Goal: Information Seeking & Learning: Learn about a topic

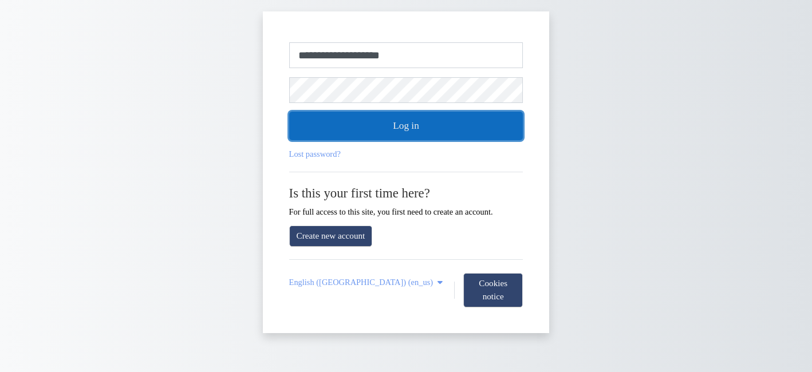
click at [384, 128] on button "Log in" at bounding box center [406, 126] width 234 height 29
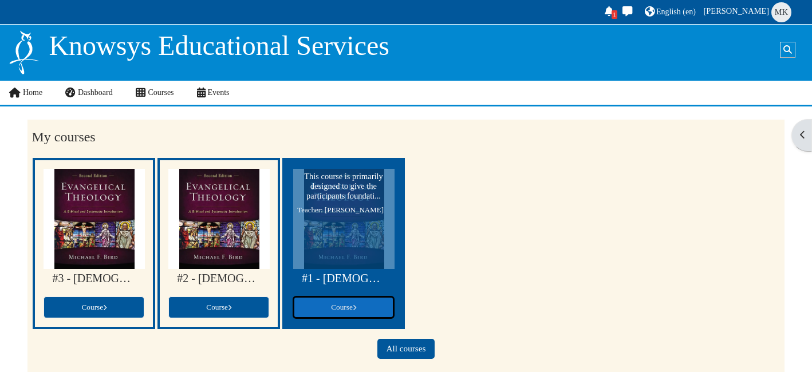
click at [345, 307] on span "Course" at bounding box center [343, 307] width 25 height 9
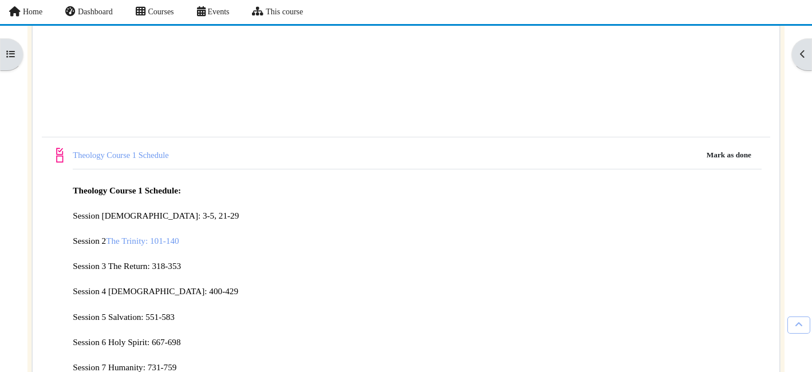
scroll to position [297, 0]
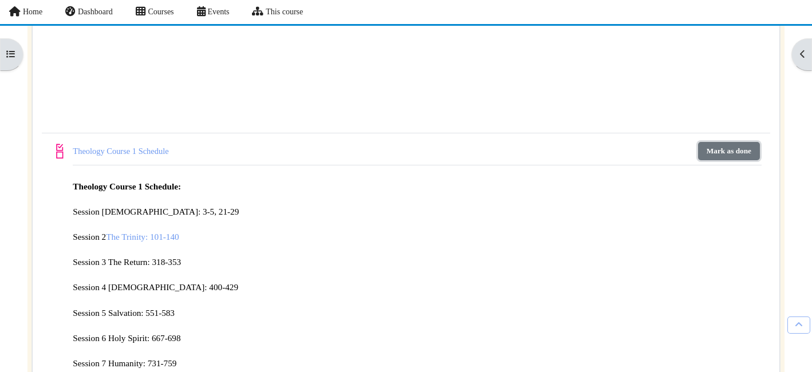
click at [732, 147] on button "Mark as done" at bounding box center [729, 151] width 62 height 18
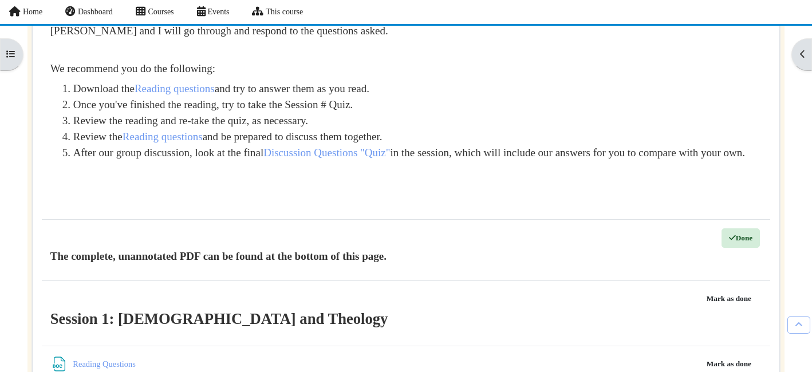
scroll to position [1116, 0]
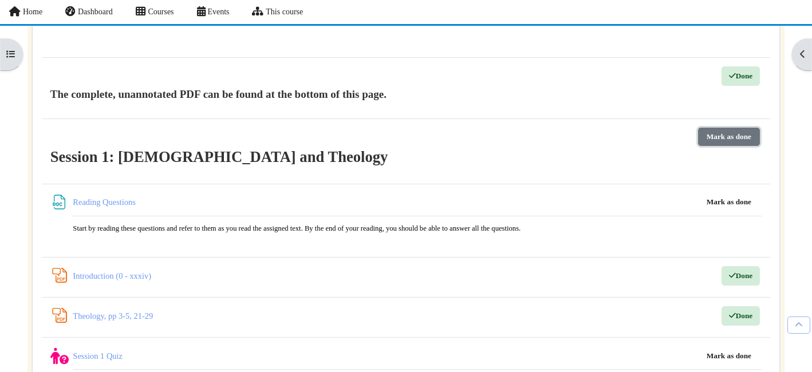
click at [728, 133] on button "Mark as done" at bounding box center [729, 137] width 62 height 18
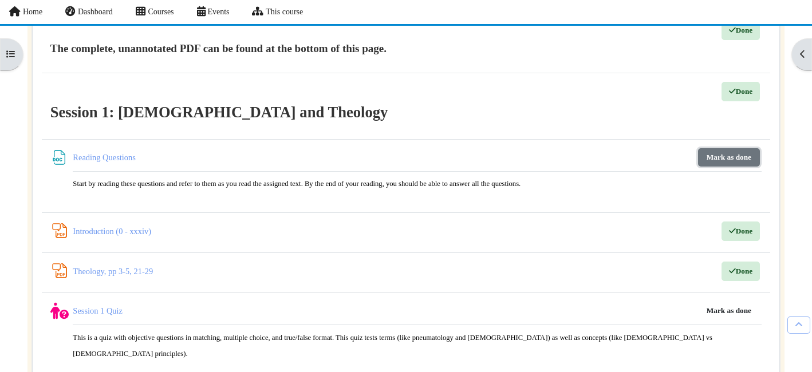
click at [731, 150] on button "Mark as done" at bounding box center [729, 157] width 62 height 18
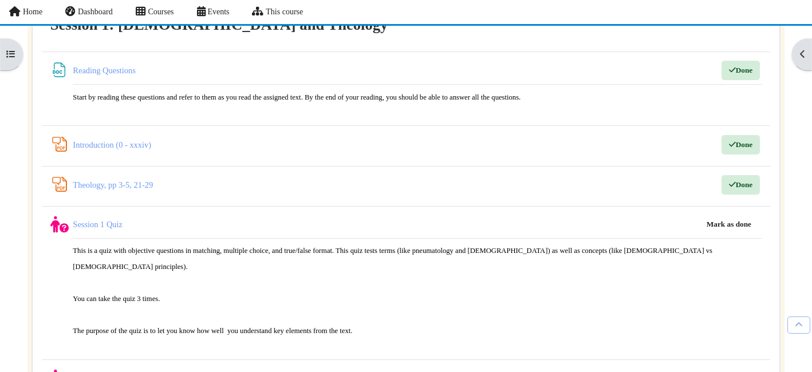
scroll to position [1277, 0]
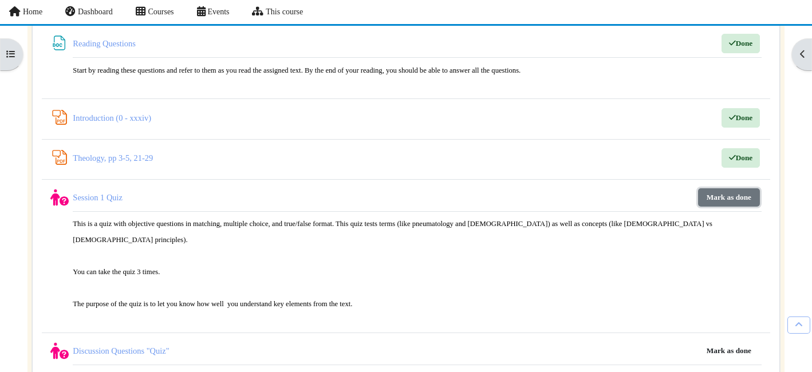
click at [734, 195] on button "Mark as done" at bounding box center [729, 198] width 62 height 18
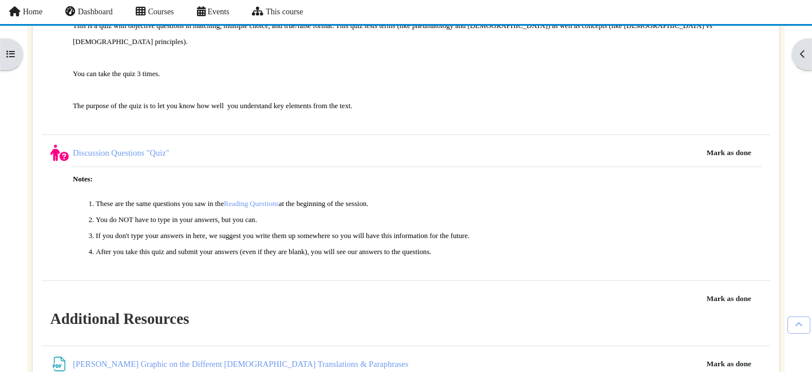
scroll to position [1499, 0]
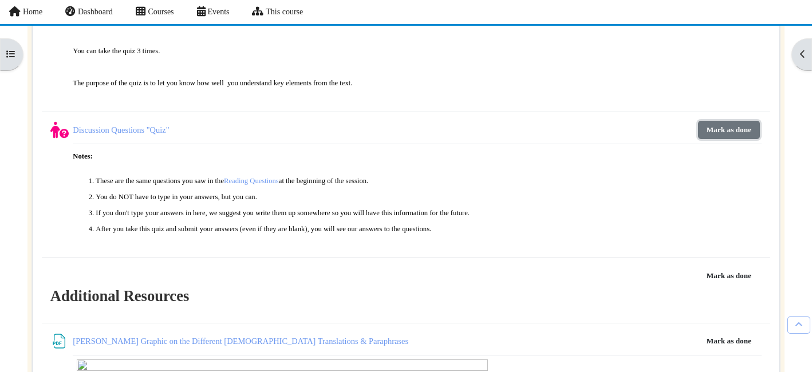
click at [722, 121] on button "Mark as done" at bounding box center [729, 130] width 62 height 18
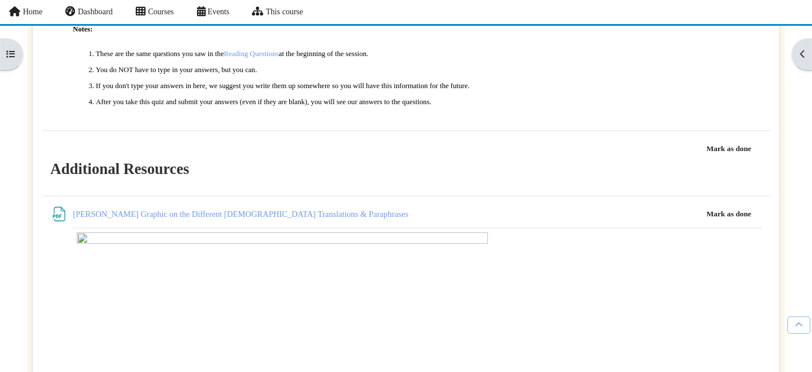
scroll to position [1627, 0]
click at [733, 140] on button "Mark as done" at bounding box center [729, 149] width 62 height 18
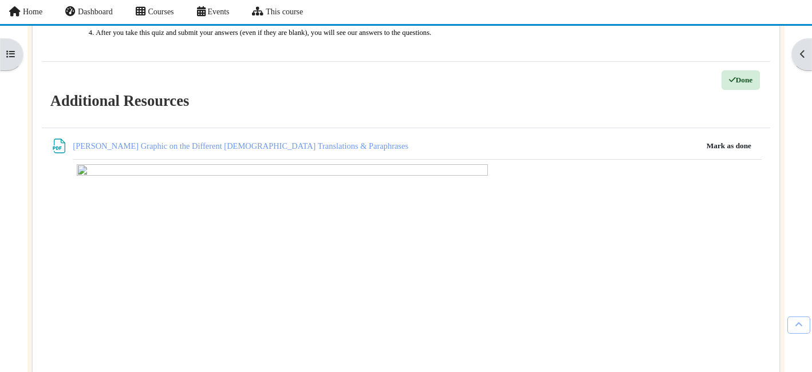
scroll to position [1703, 0]
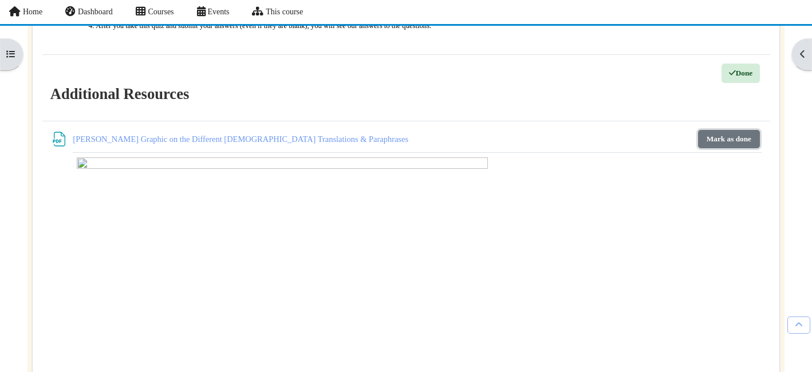
click at [722, 130] on button "Mark as done" at bounding box center [729, 139] width 62 height 18
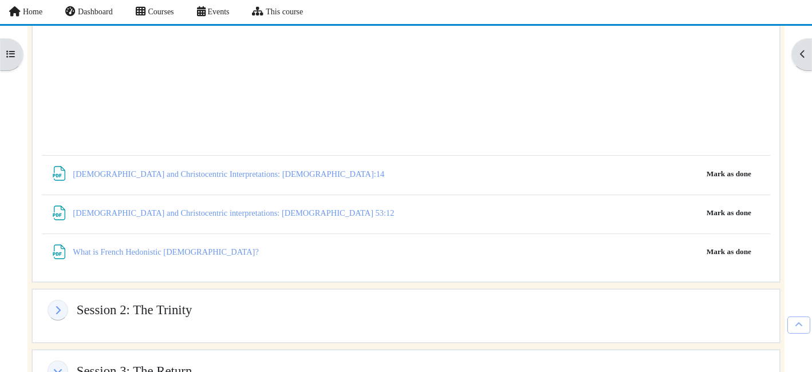
scroll to position [1997, 0]
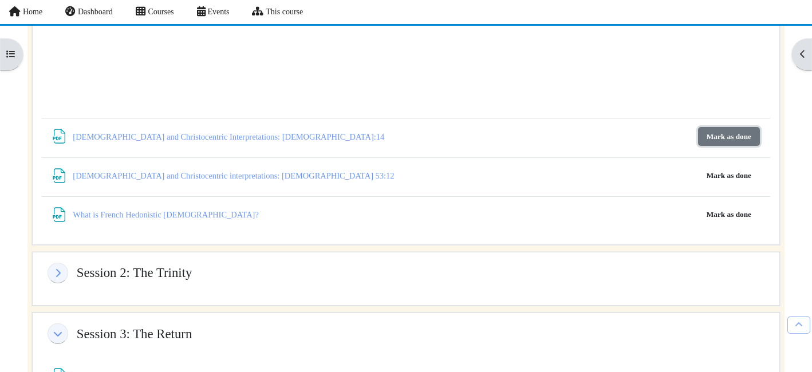
click at [721, 127] on button "Mark as done" at bounding box center [729, 136] width 62 height 18
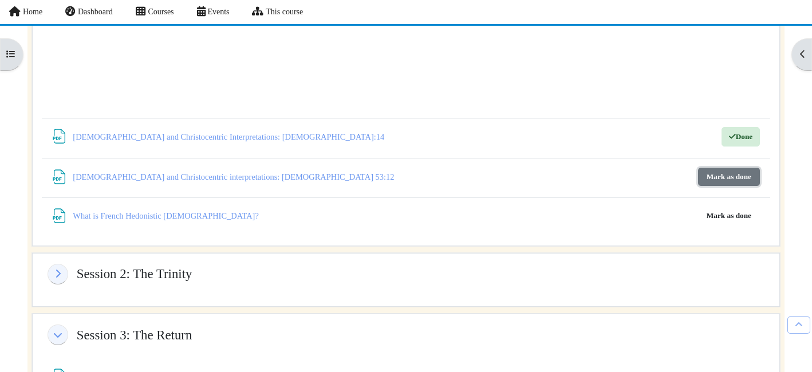
click at [727, 168] on button "Mark as done" at bounding box center [729, 177] width 62 height 18
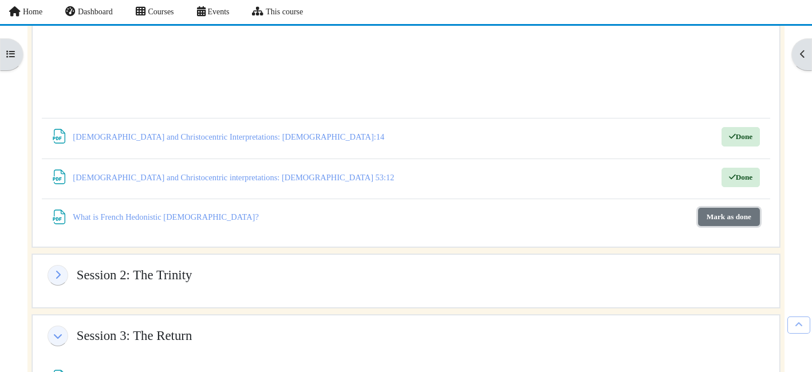
click at [725, 208] on button "Mark as done" at bounding box center [729, 217] width 62 height 18
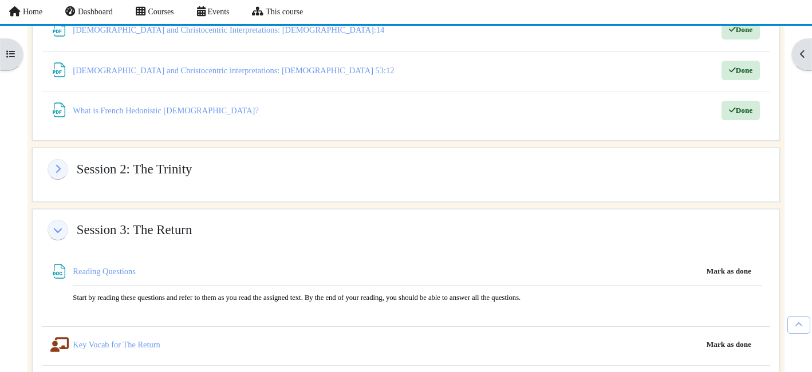
scroll to position [2106, 0]
click at [54, 225] on icon "Session 3: The Return" at bounding box center [57, 229] width 11 height 9
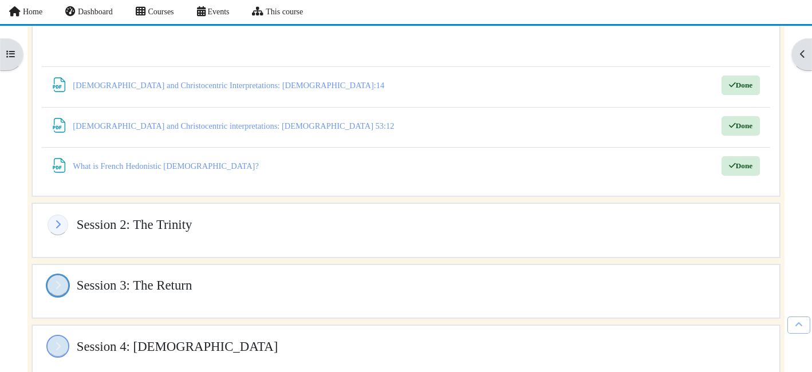
scroll to position [2170, 0]
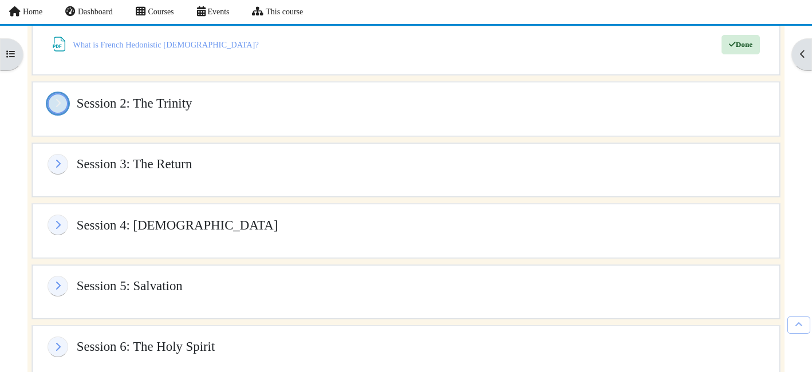
click at [56, 99] on icon "Session 2: The Trinity" at bounding box center [57, 103] width 11 height 9
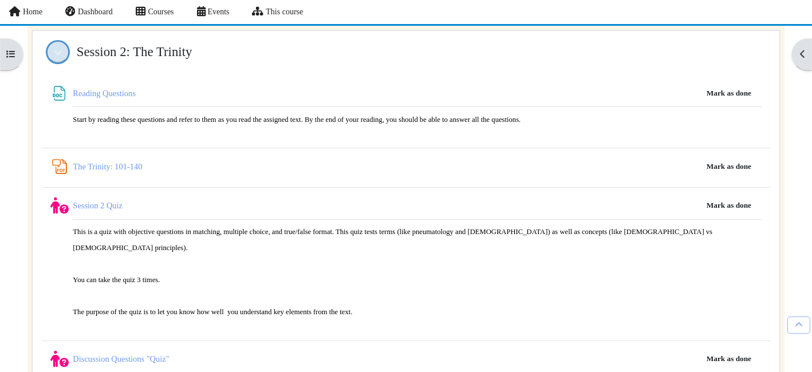
scroll to position [2216, 0]
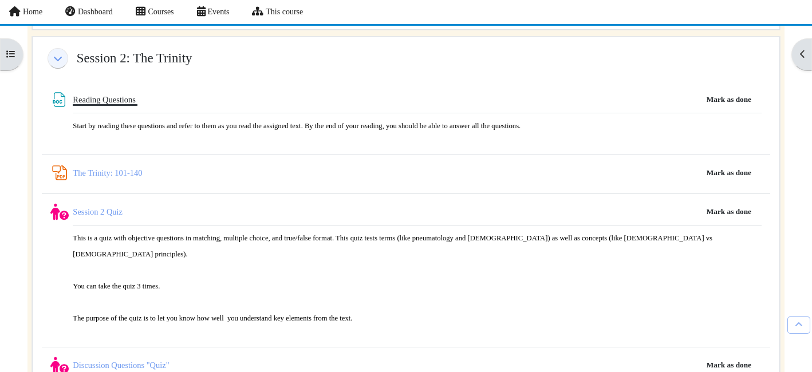
click at [101, 95] on link "Reading Questions File" at bounding box center [105, 99] width 65 height 9
click at [728, 91] on button "Mark as done" at bounding box center [729, 100] width 62 height 18
click at [115, 170] on link "The Trinity: 101-140 PDF Annotation" at bounding box center [107, 174] width 69 height 9
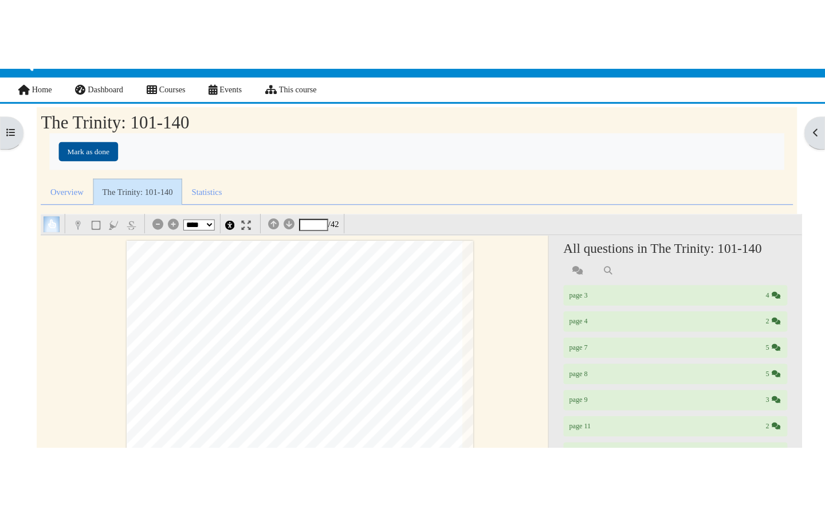
scroll to position [73, 0]
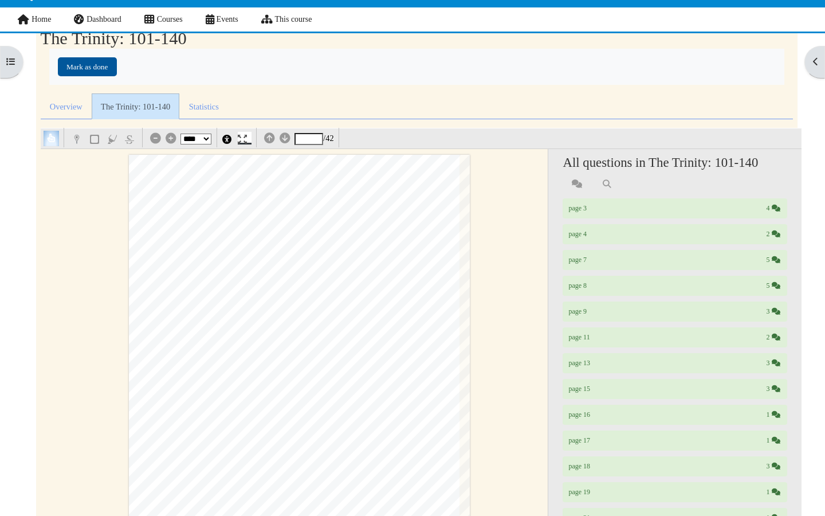
click at [243, 139] on img at bounding box center [242, 139] width 9 height 9
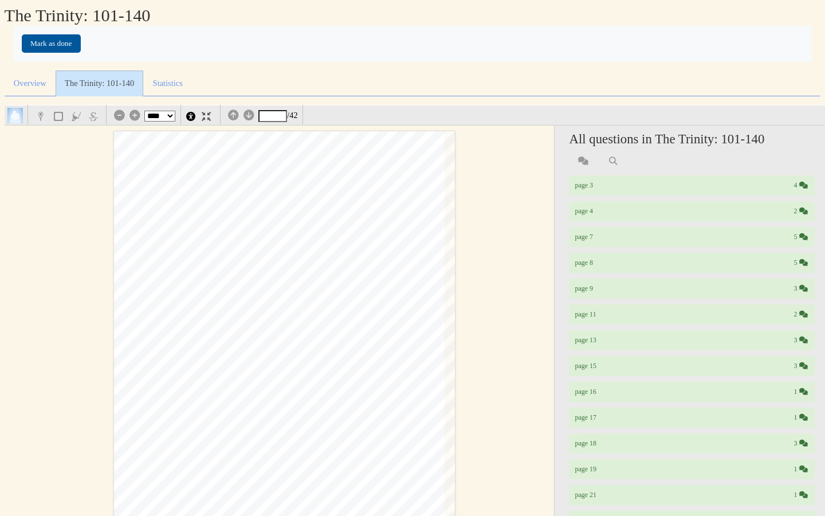
click at [169, 115] on select "*** *** **** **** **** ****" at bounding box center [159, 116] width 31 height 11
select select "***"
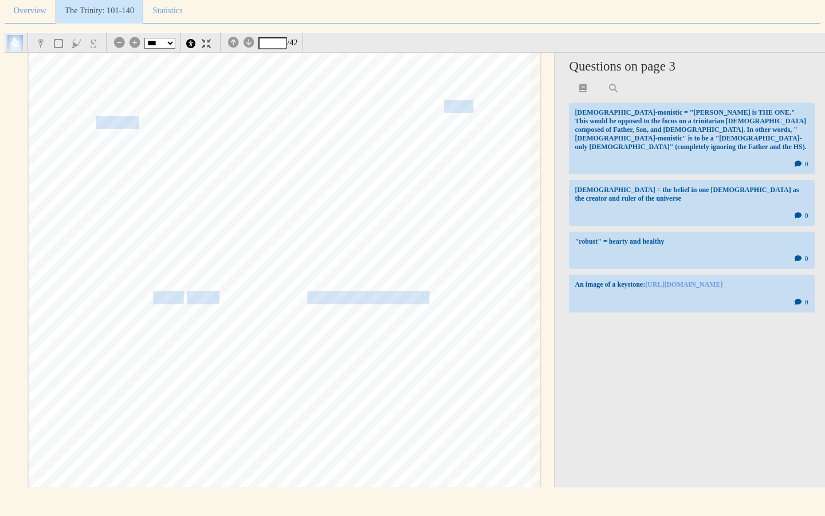
scroll to position [1589, 0]
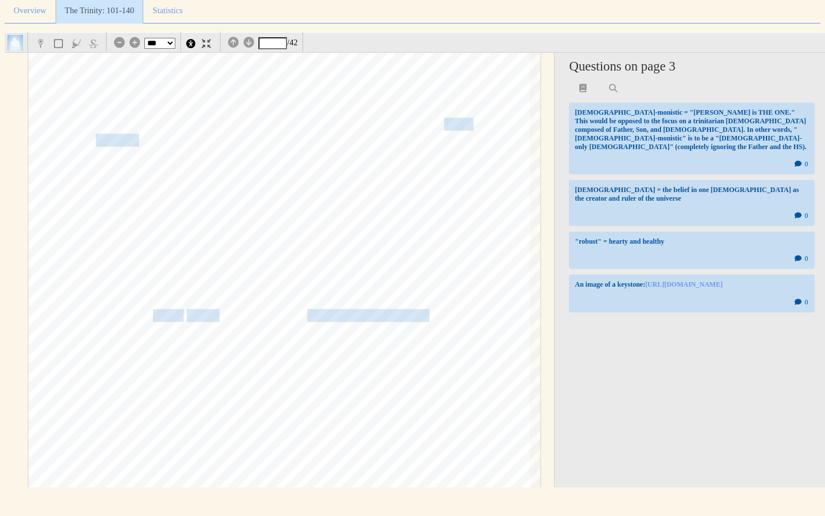
type input "*"
